Goal: Task Accomplishment & Management: Use online tool/utility

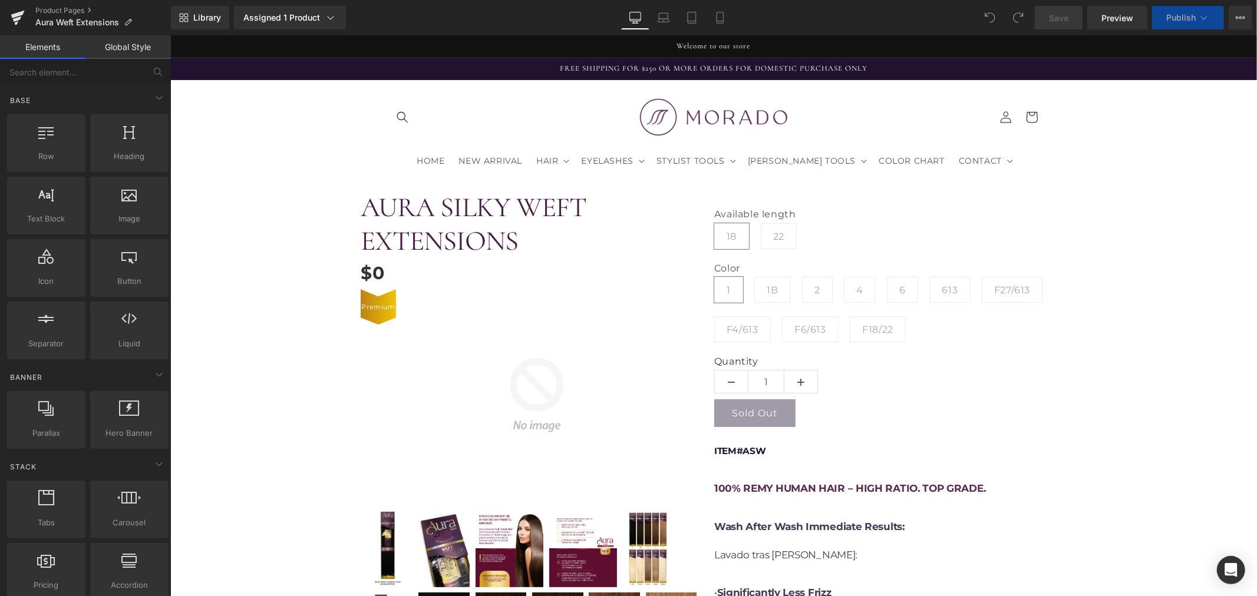
click at [203, 16] on span "Library" at bounding box center [207, 17] width 28 height 11
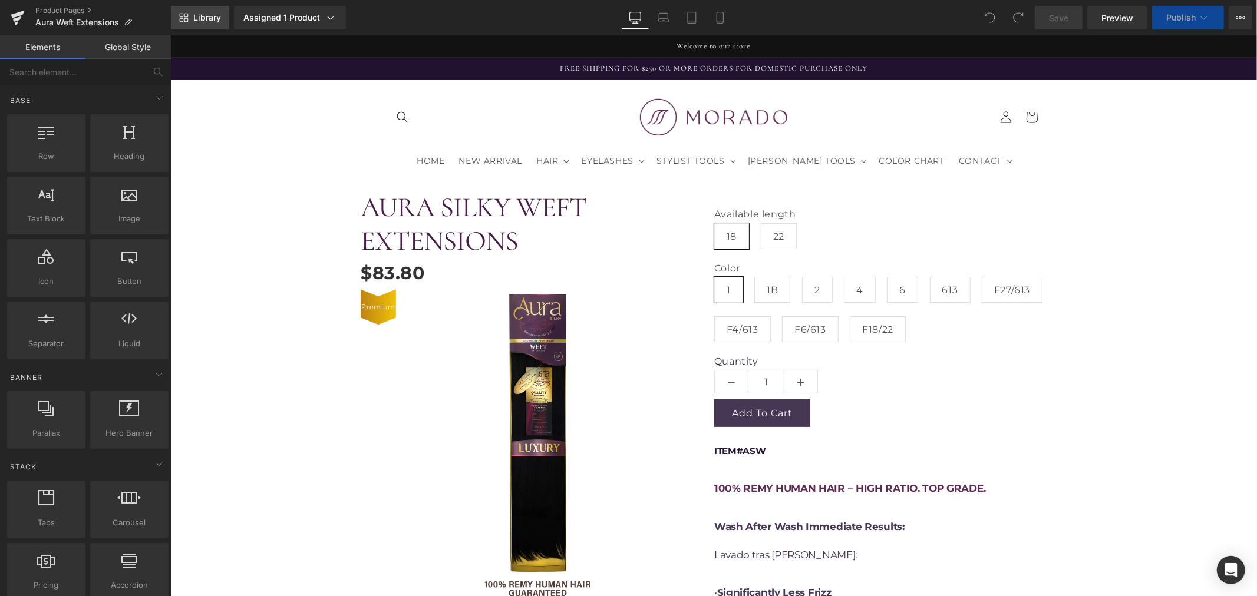
click at [210, 0] on div "You are previewing how the will restyle your page. You can not edit Elements in…" at bounding box center [628, 0] width 1257 height 0
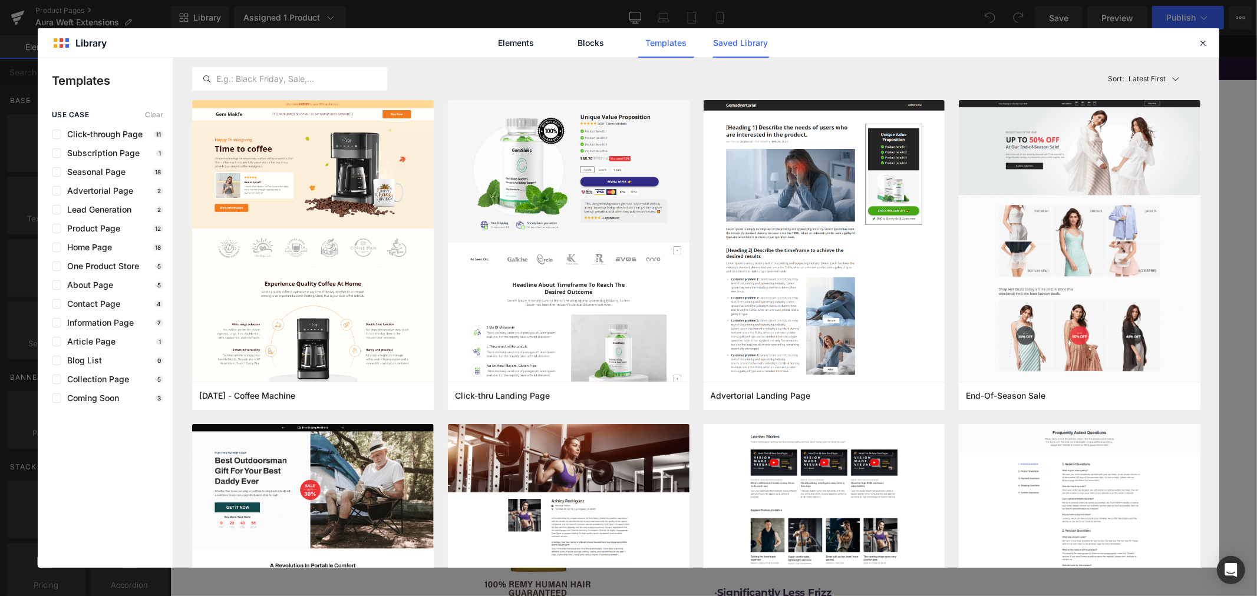
click at [0, 0] on link "Saved Library" at bounding box center [0, 0] width 0 height 0
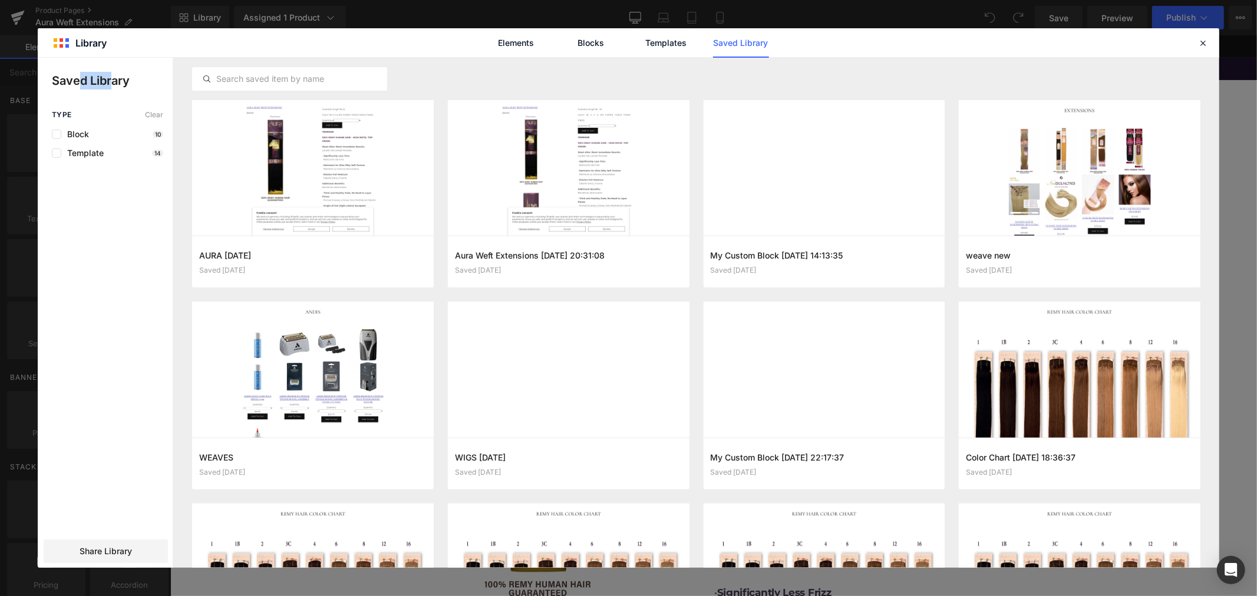
drag, startPoint x: 80, startPoint y: 77, endPoint x: 113, endPoint y: 77, distance: 33.0
click at [113, 77] on p "Saved Library" at bounding box center [112, 81] width 121 height 18
click at [413, 259] on icon "button" at bounding box center [416, 261] width 9 height 9
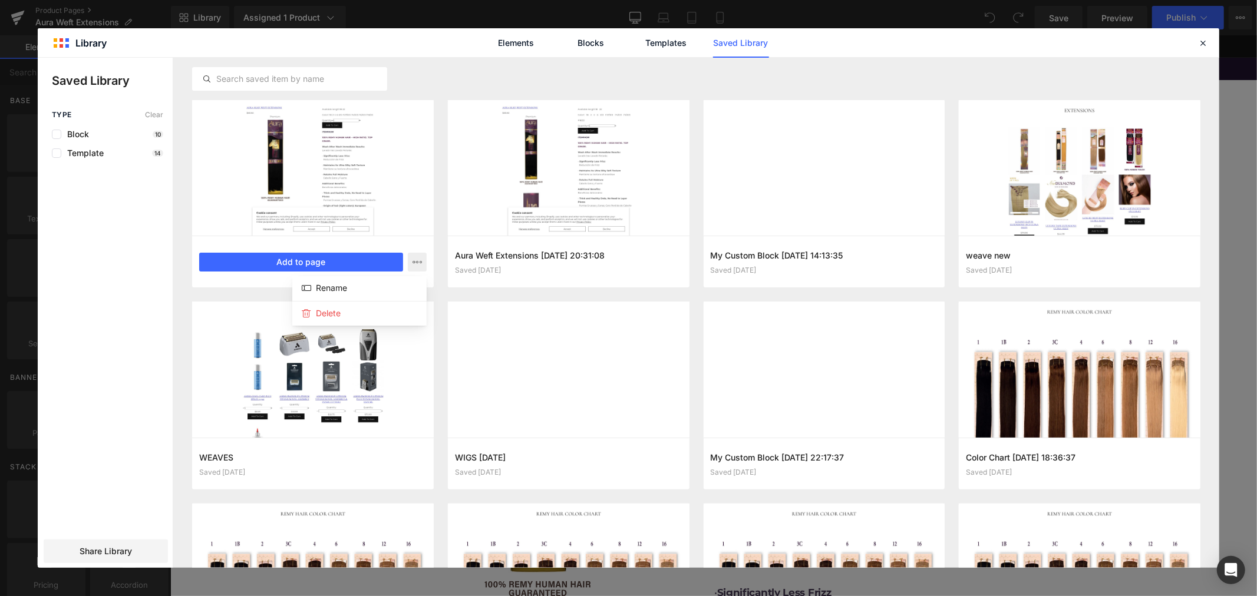
click at [300, 260] on div at bounding box center [628, 313] width 1181 height 510
click at [263, 261] on button "Add to page" at bounding box center [301, 262] width 204 height 19
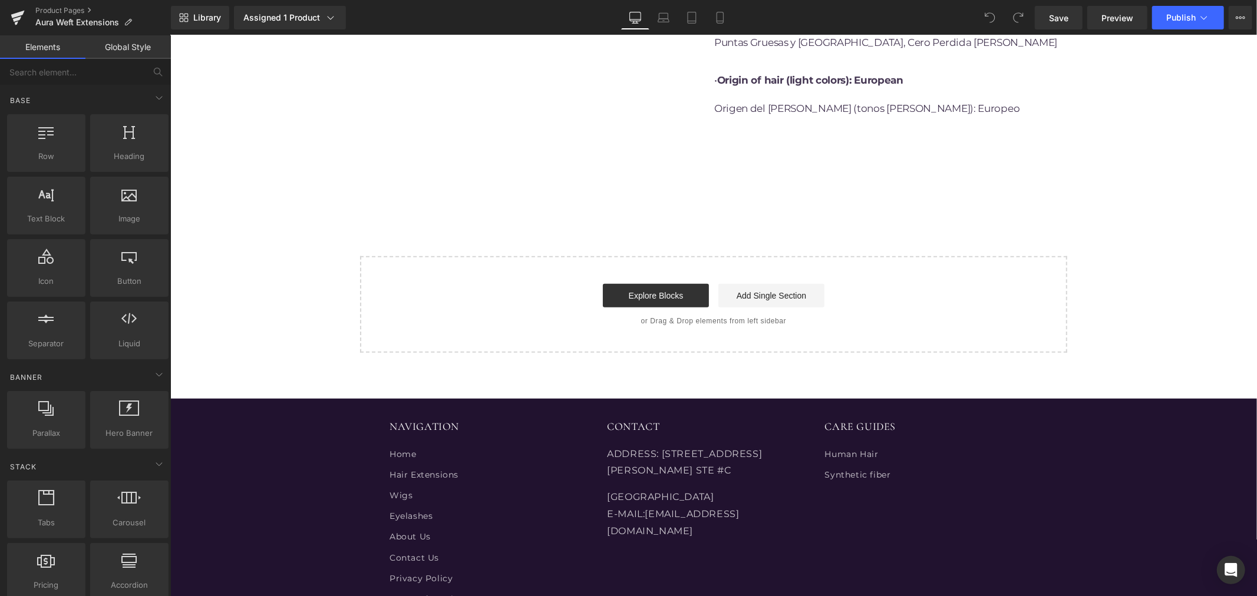
scroll to position [887, 0]
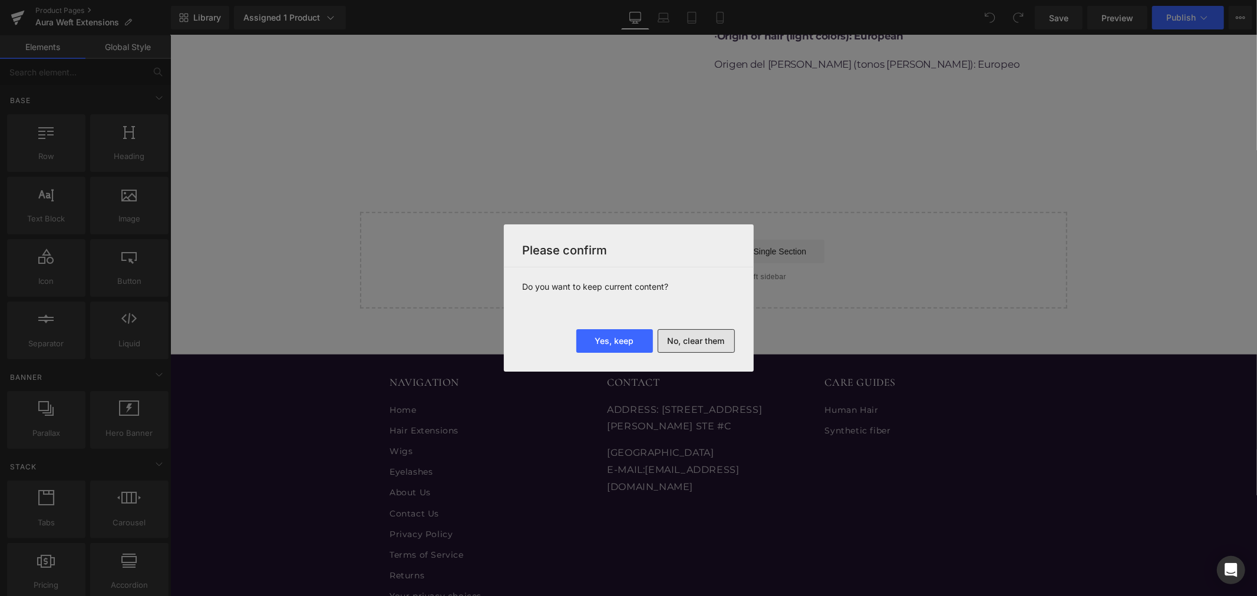
click at [694, 341] on button "No, clear them" at bounding box center [695, 341] width 77 height 24
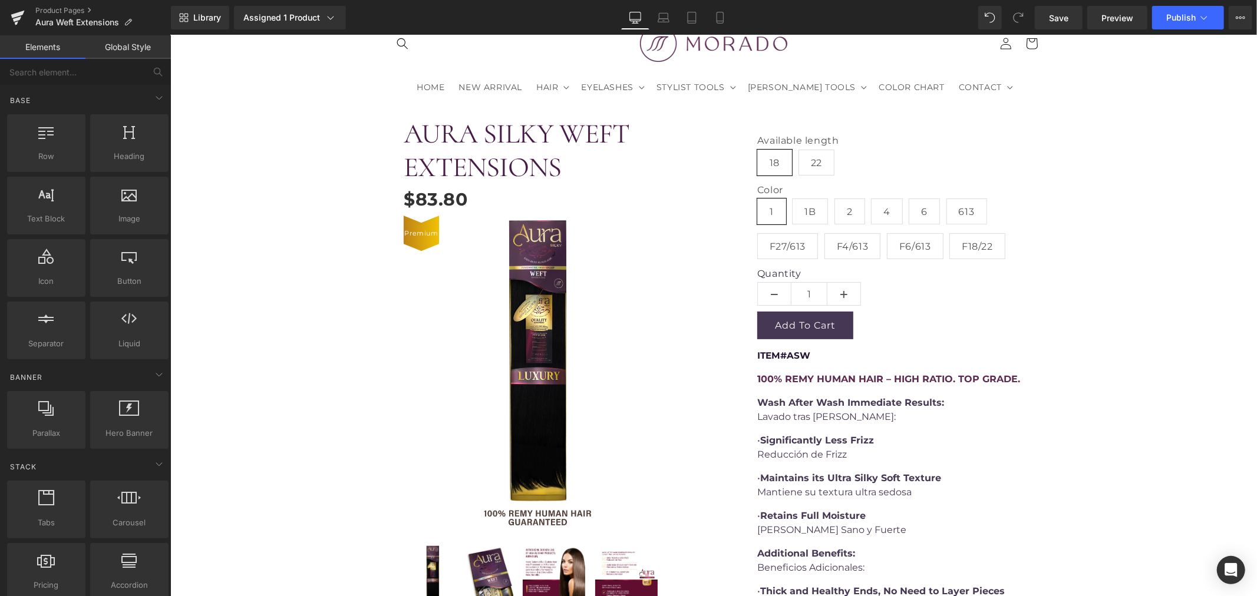
scroll to position [0, 0]
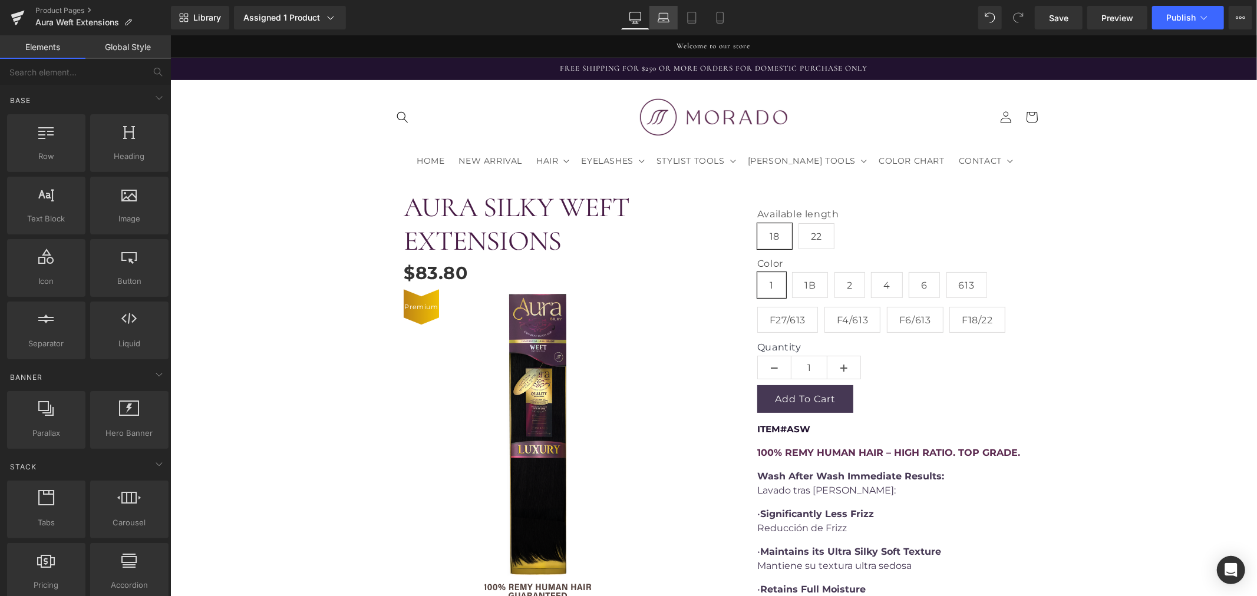
click at [657, 16] on icon at bounding box center [663, 18] width 12 height 12
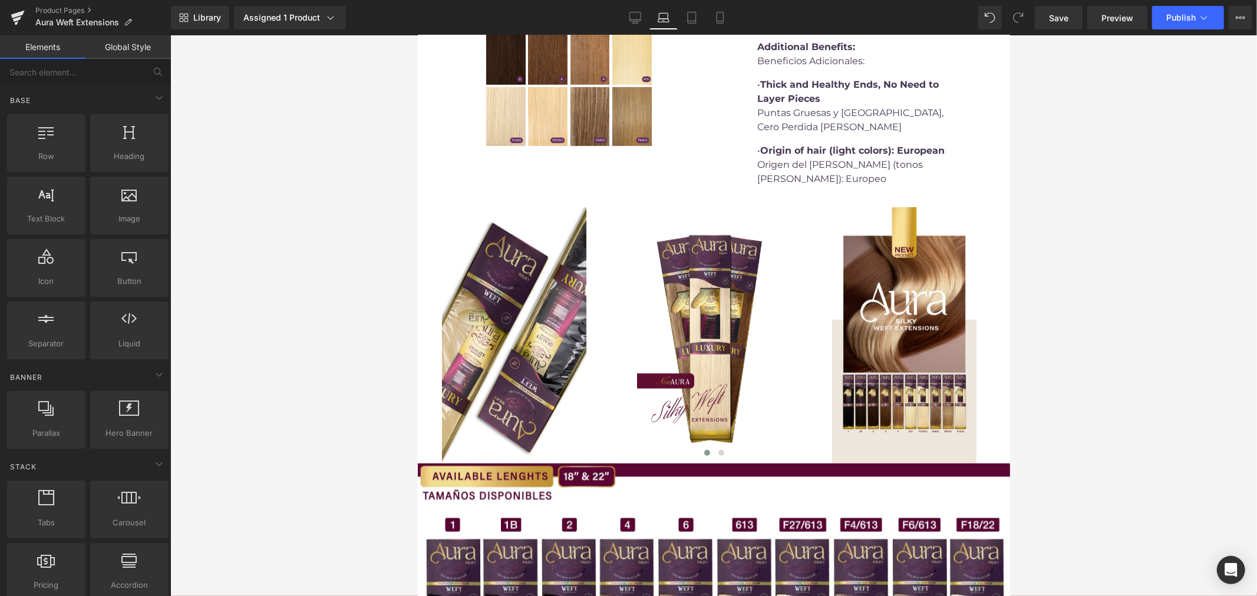
scroll to position [655, 0]
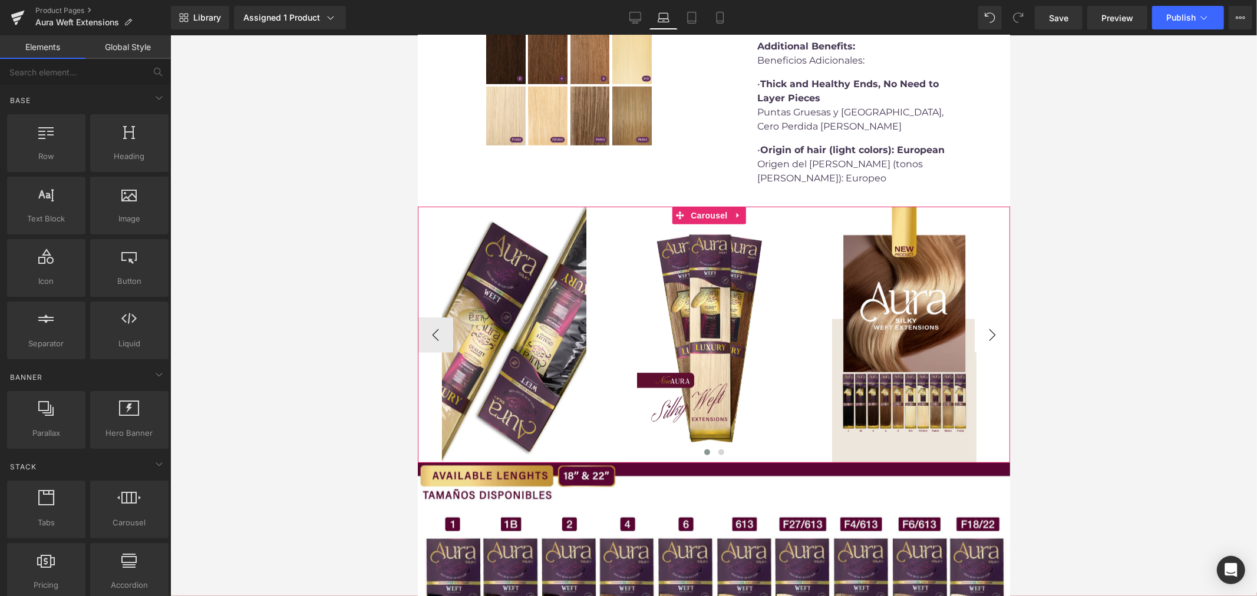
click at [985, 342] on button "›" at bounding box center [991, 334] width 35 height 35
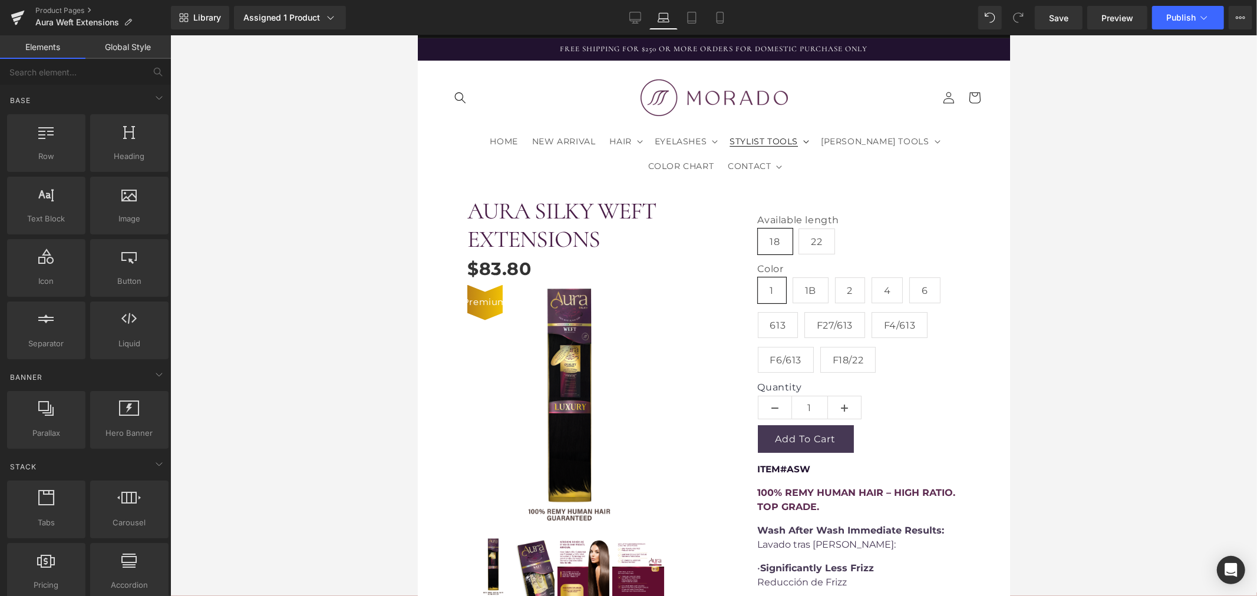
scroll to position [0, 0]
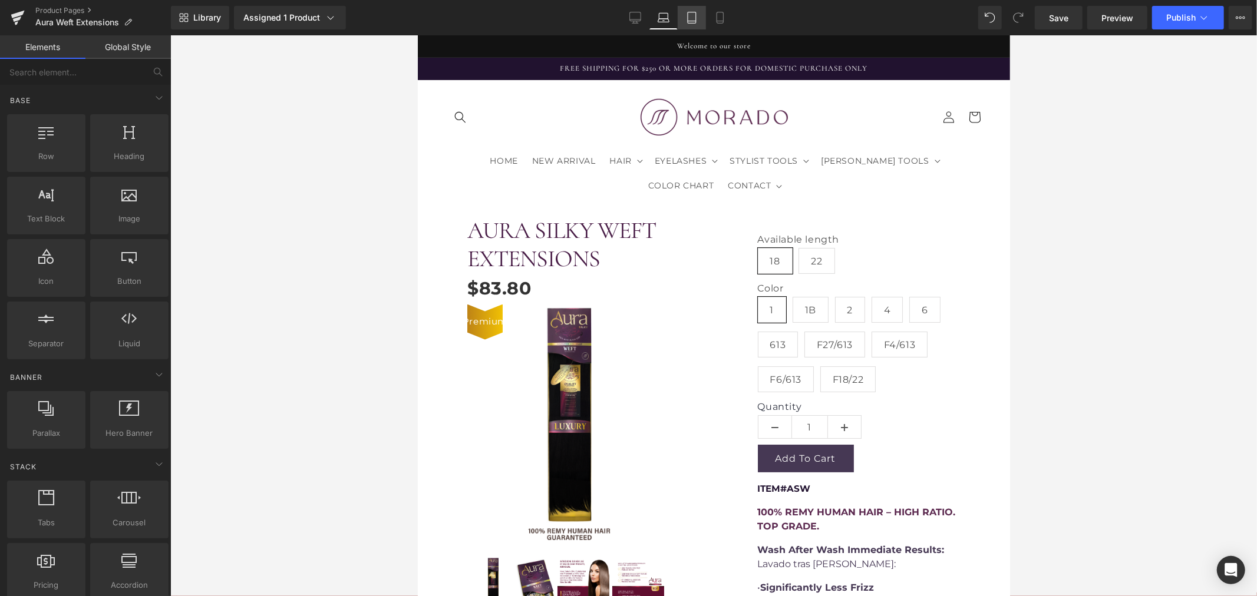
click at [690, 24] on link "Tablet" at bounding box center [692, 18] width 28 height 24
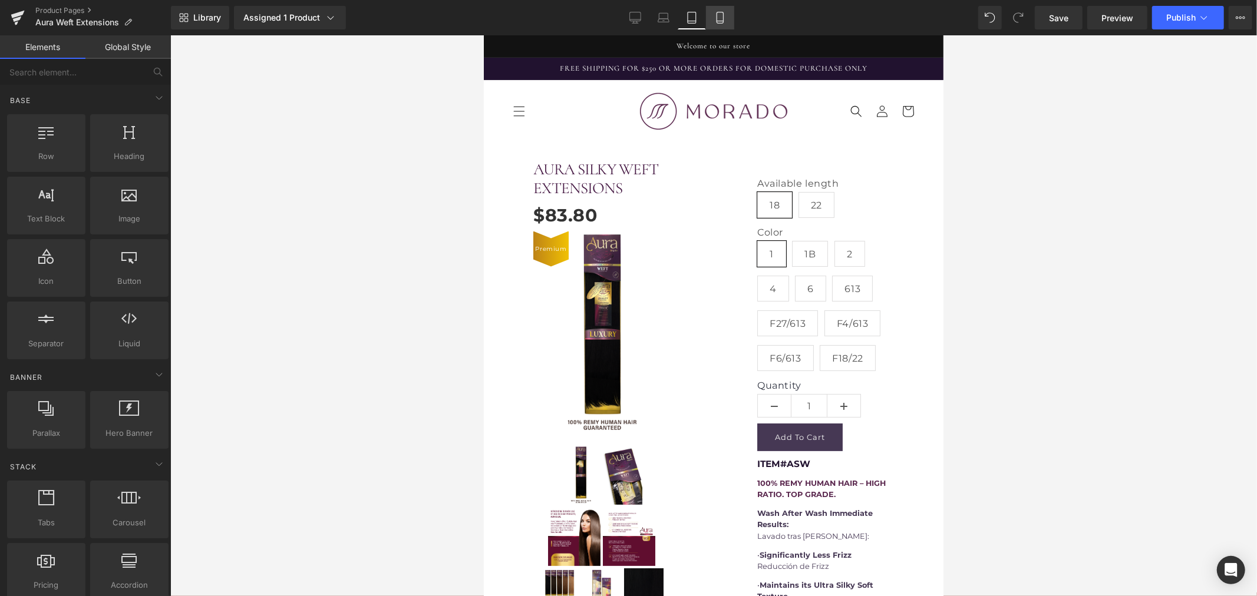
click at [726, 25] on link "Mobile" at bounding box center [720, 18] width 28 height 24
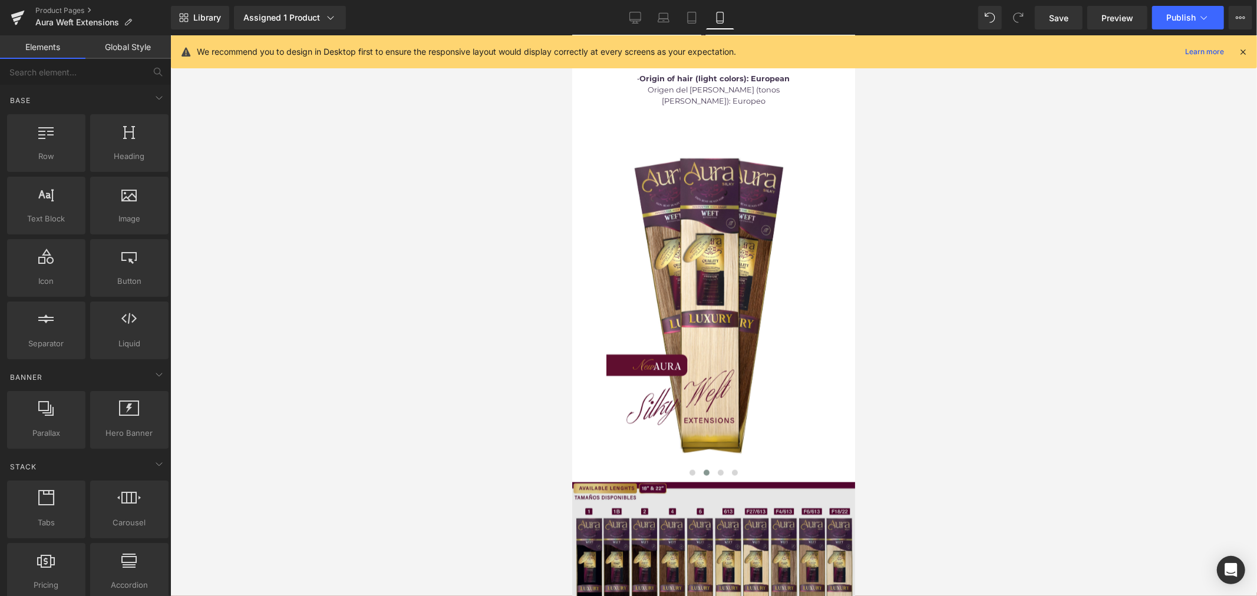
scroll to position [1244, 0]
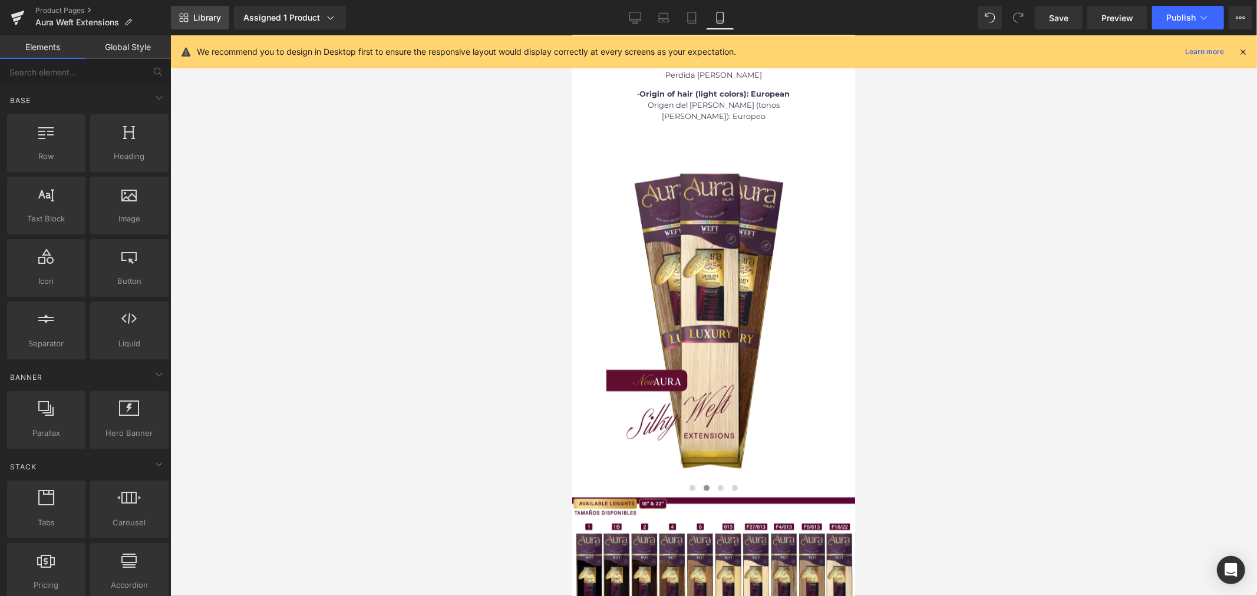
click at [207, 15] on span "Library" at bounding box center [207, 17] width 28 height 11
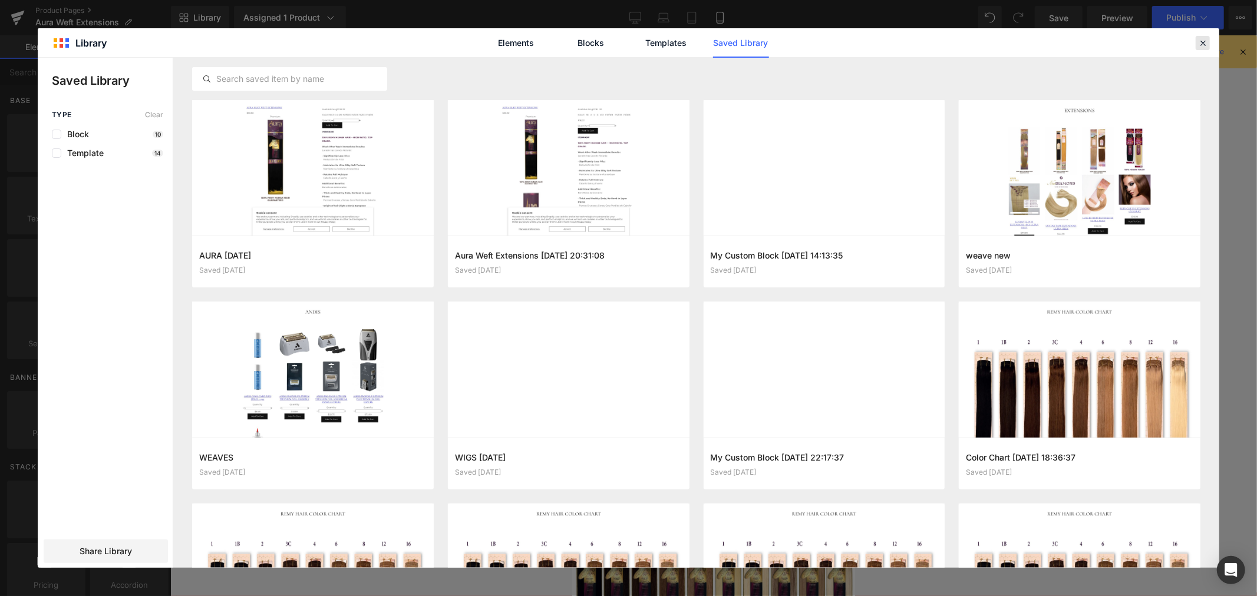
click at [1197, 44] on icon at bounding box center [1202, 43] width 11 height 11
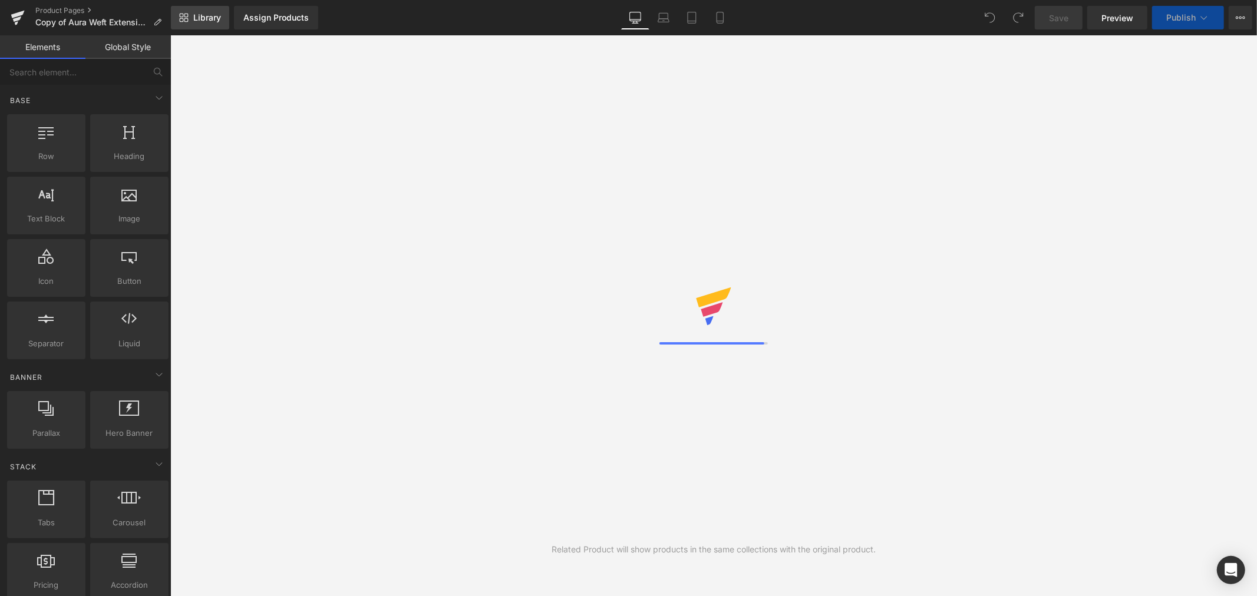
click at [203, 15] on span "Library" at bounding box center [207, 17] width 28 height 11
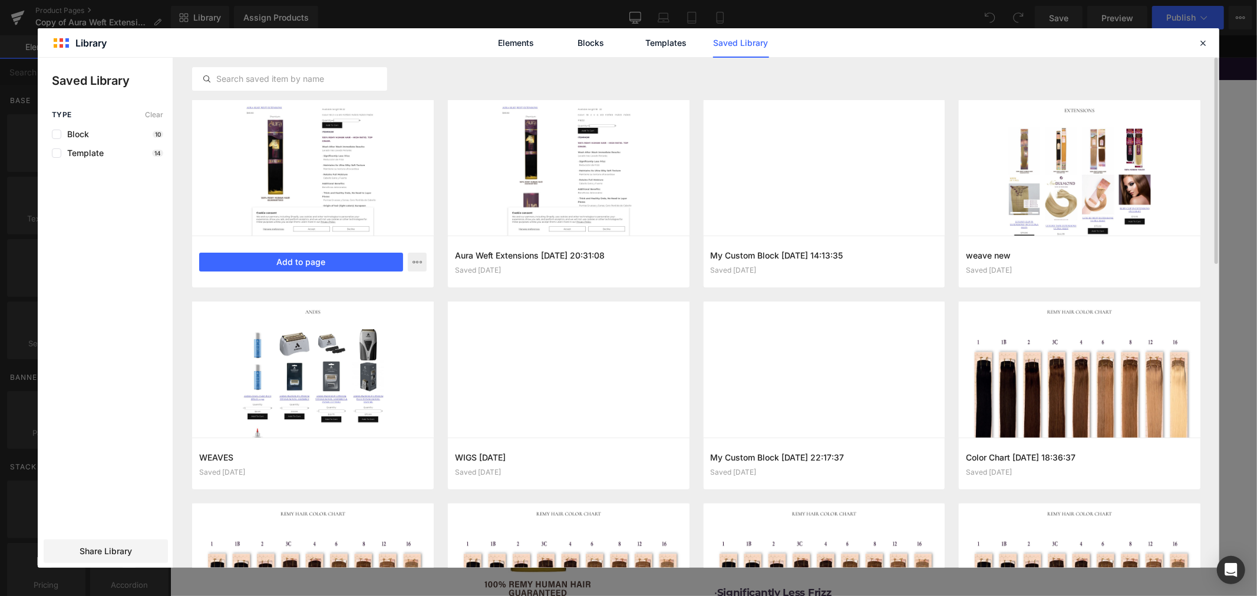
click at [331, 172] on div at bounding box center [313, 168] width 242 height 136
click at [325, 259] on button "Add to page" at bounding box center [301, 262] width 204 height 19
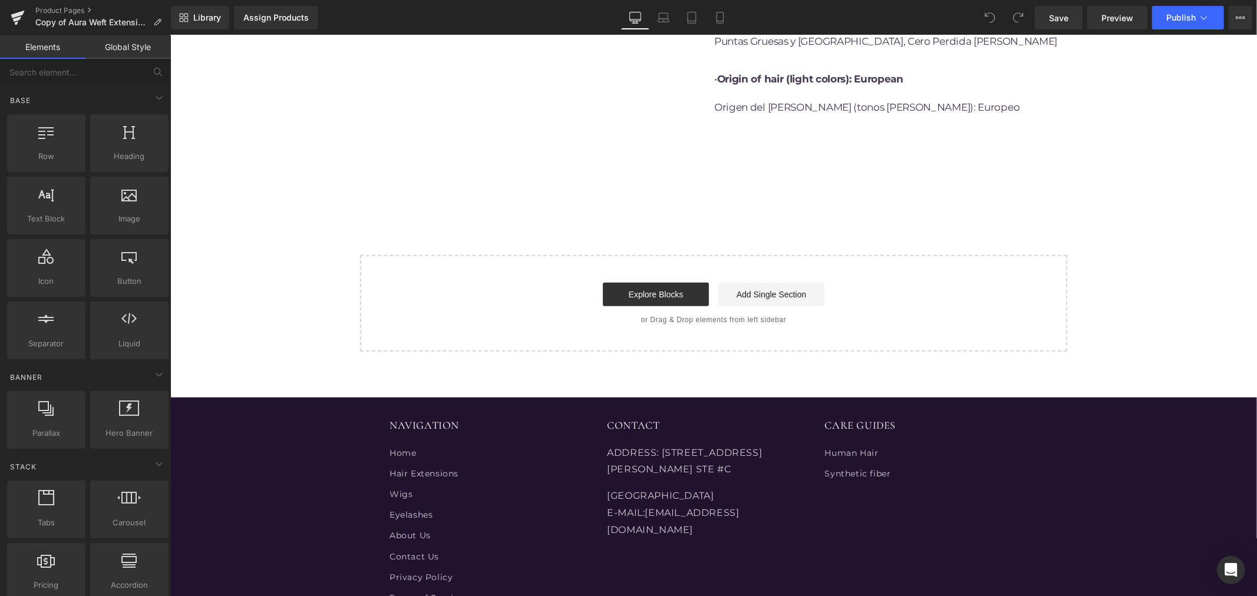
scroll to position [887, 0]
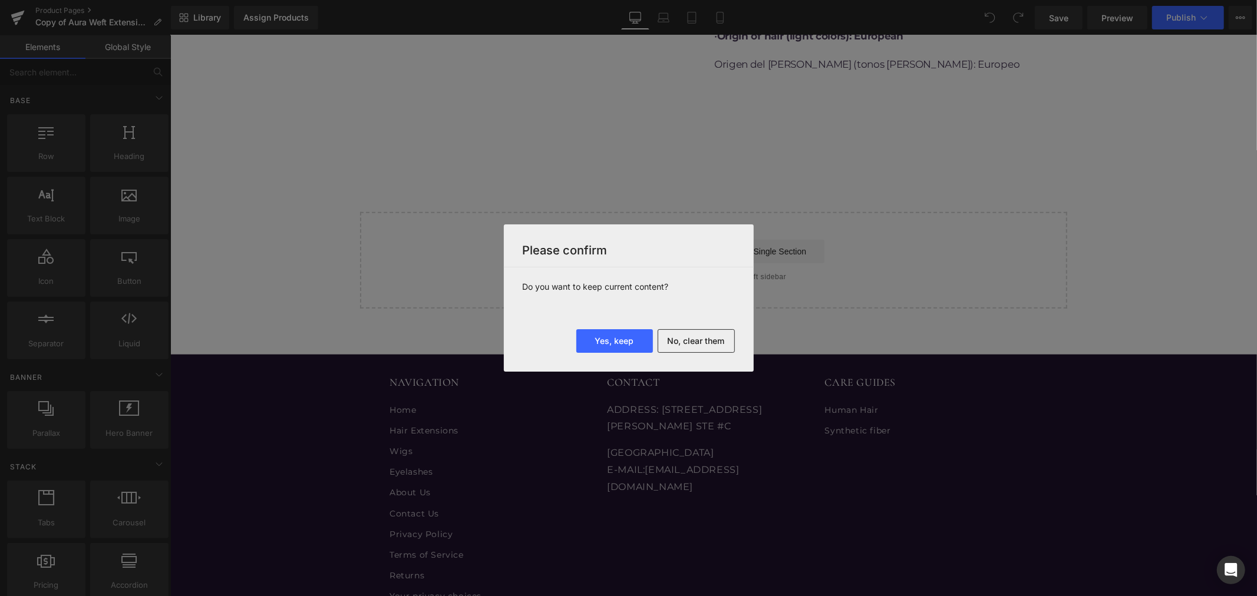
click at [705, 338] on button "No, clear them" at bounding box center [695, 341] width 77 height 24
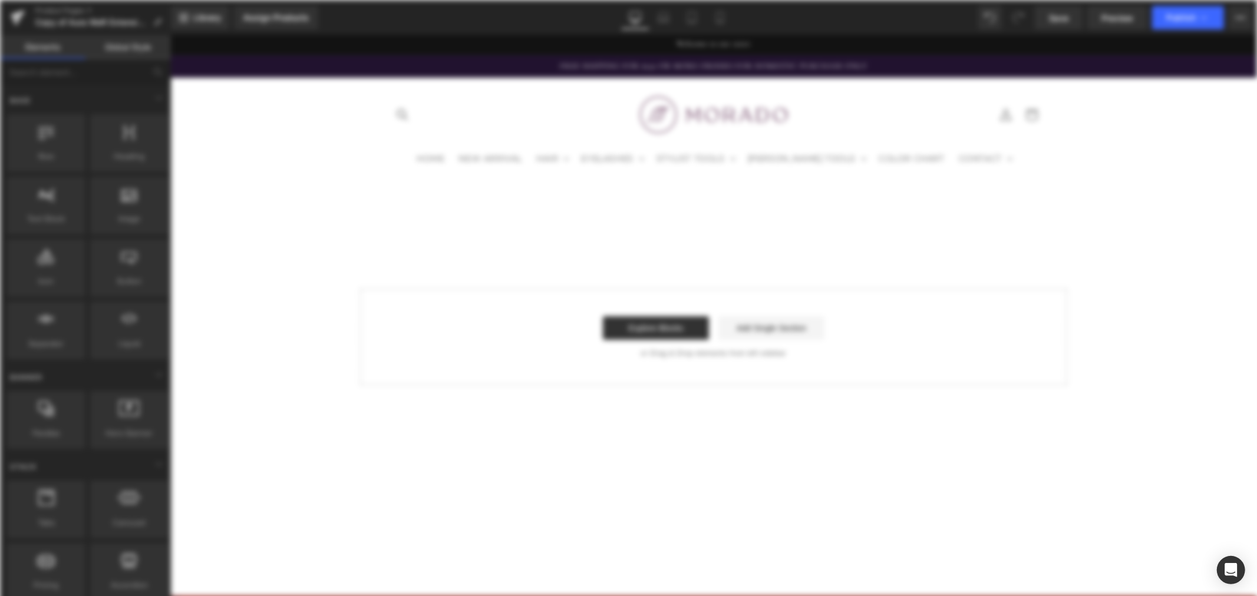
scroll to position [0, 0]
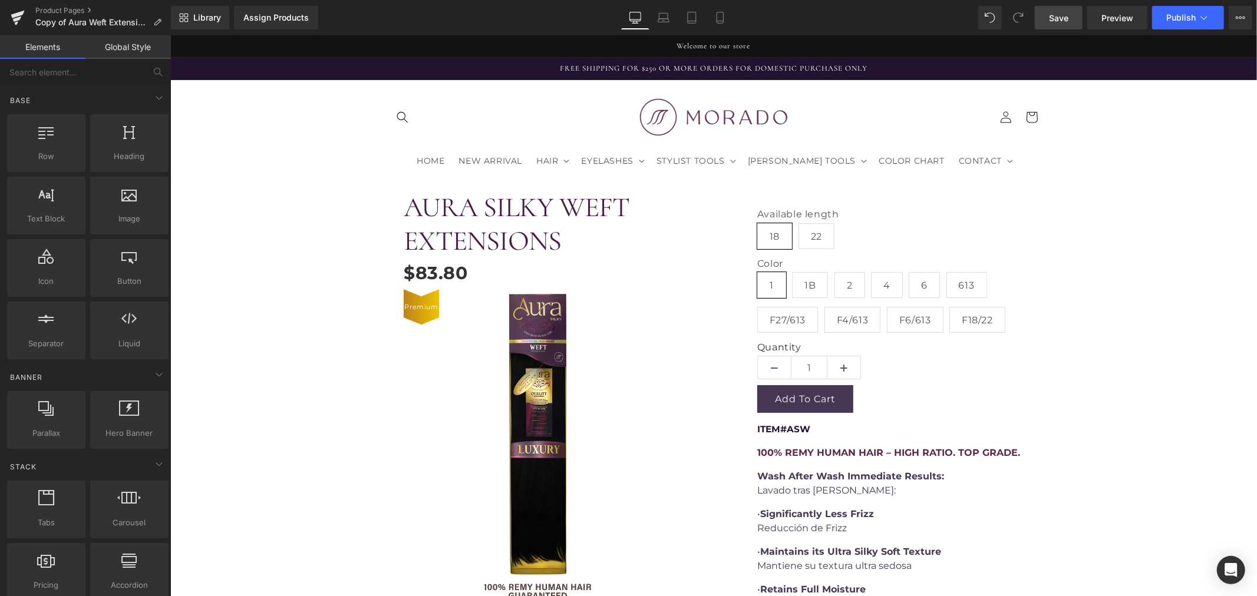
click at [1050, 18] on span "Save" at bounding box center [1058, 18] width 19 height 12
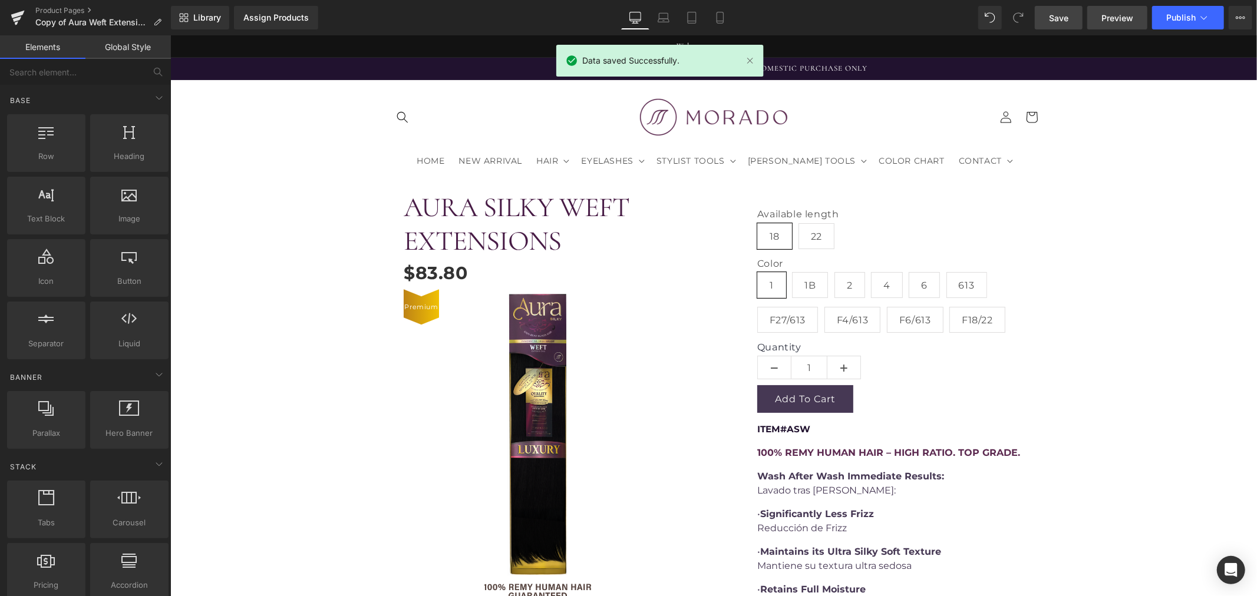
click at [1120, 14] on span "Preview" at bounding box center [1117, 18] width 32 height 12
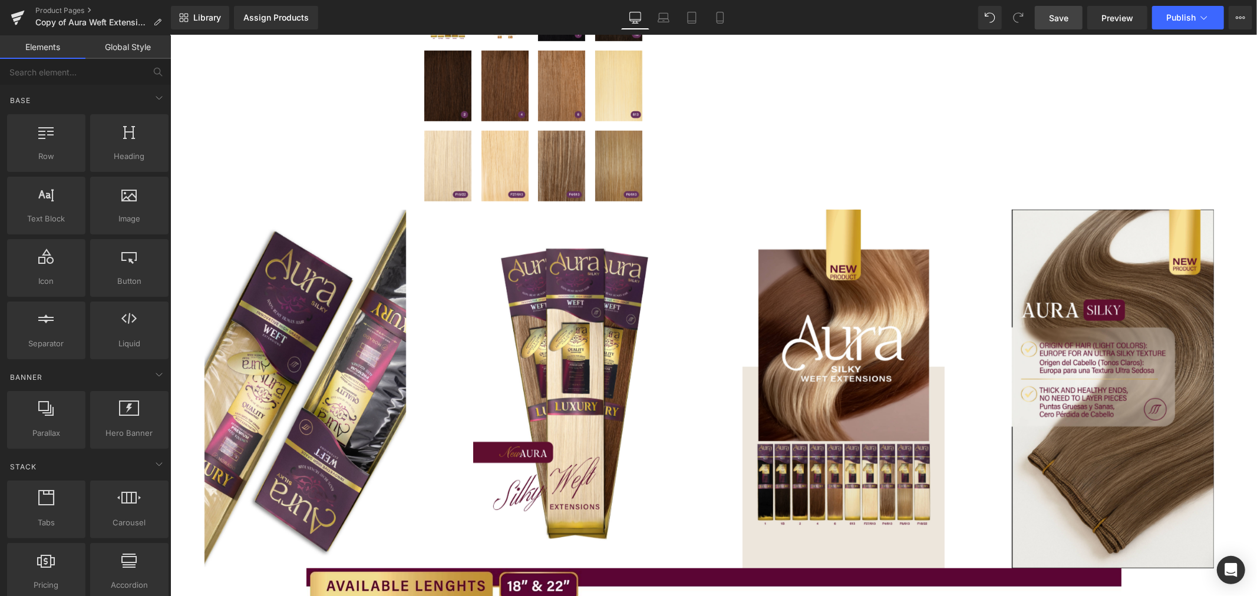
scroll to position [589, 0]
